Goal: Information Seeking & Learning: Learn about a topic

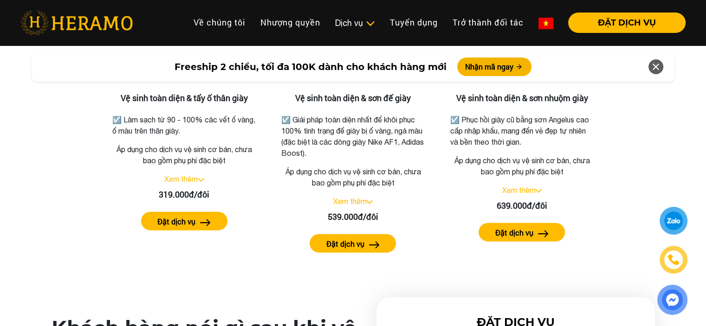
scroll to position [1995, 0]
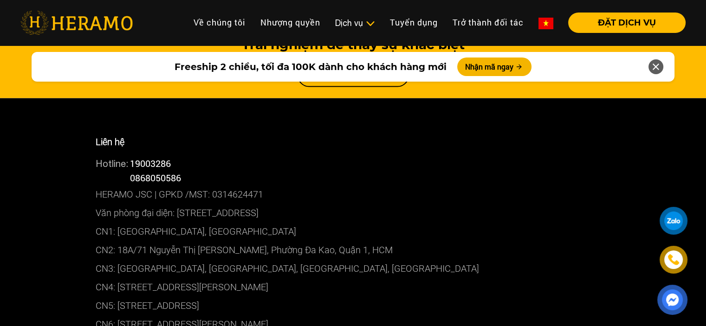
scroll to position [5157, 0]
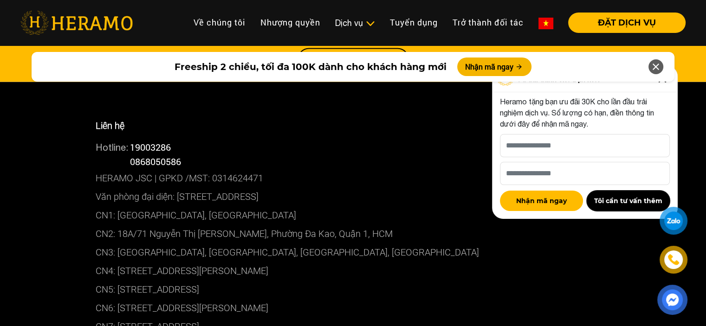
click at [609, 203] on button "Tôi cần tư vấn thêm" at bounding box center [628, 201] width 83 height 20
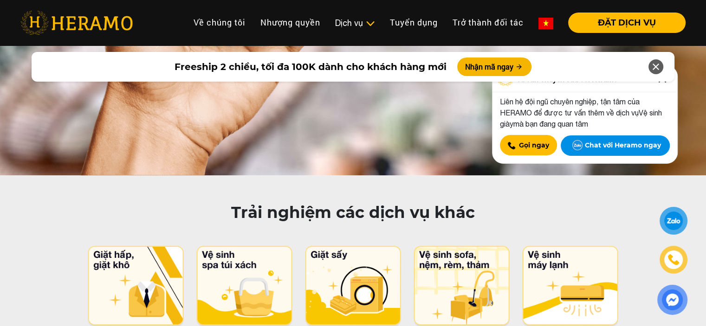
scroll to position [4554, 0]
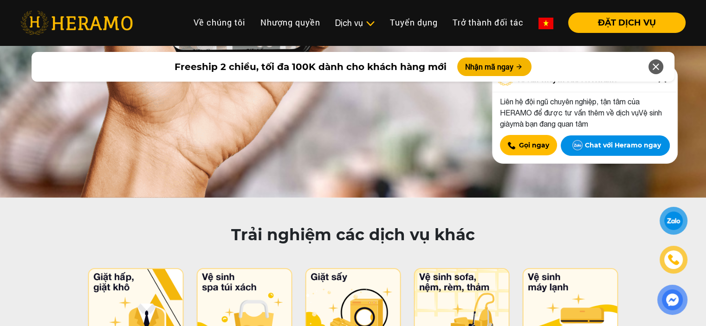
click at [662, 69] on div at bounding box center [655, 66] width 15 height 15
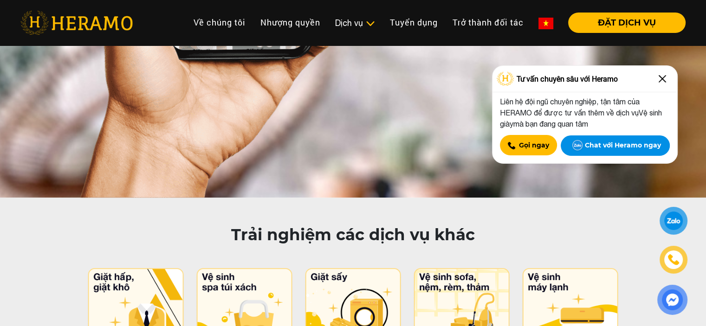
click at [665, 78] on img at bounding box center [662, 78] width 15 height 15
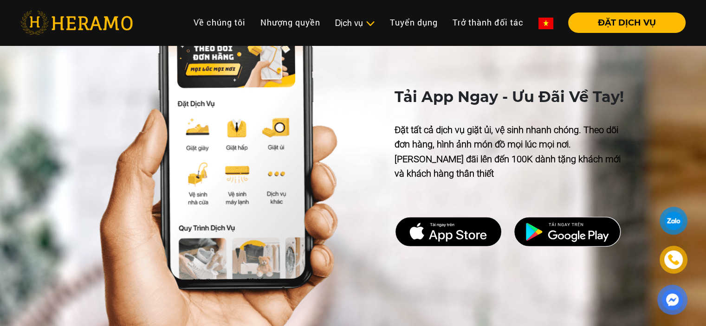
scroll to position [4269, 0]
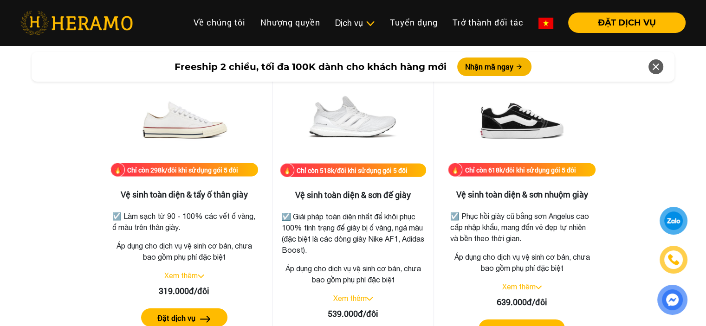
scroll to position [1949, 0]
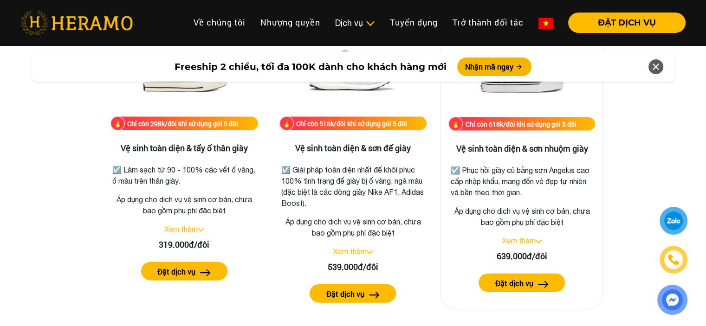
click at [511, 245] on link "Xem thêm" at bounding box center [518, 241] width 33 height 8
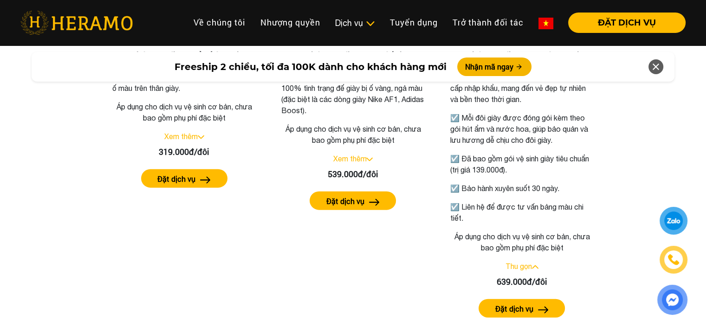
scroll to position [2088, 0]
